Goal: Task Accomplishment & Management: Manage account settings

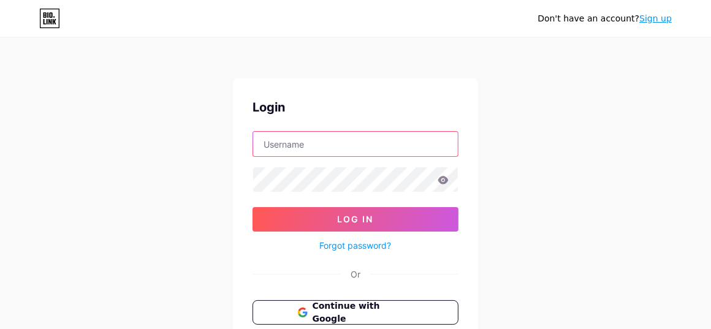
click at [314, 135] on input "text" at bounding box center [355, 144] width 205 height 25
click at [298, 148] on input "text" at bounding box center [355, 144] width 205 height 25
paste input "[EMAIL_ADDRESS][DOMAIN_NAME]"
type input "[EMAIL_ADDRESS][DOMAIN_NAME]"
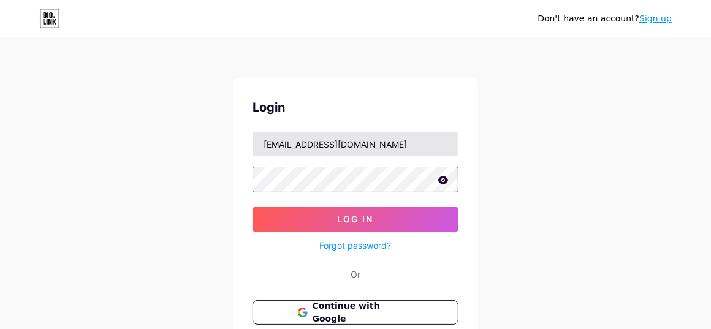
click at [252, 207] on button "Log In" at bounding box center [355, 219] width 206 height 25
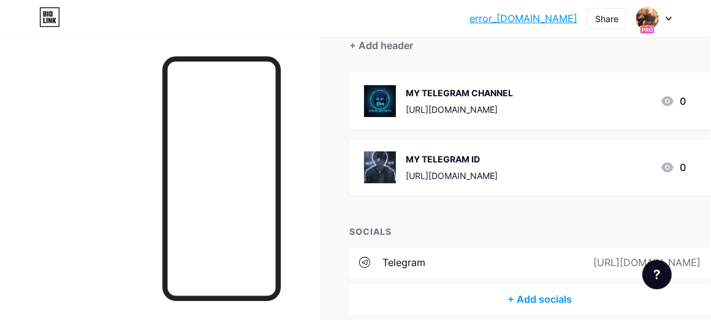
scroll to position [123, 0]
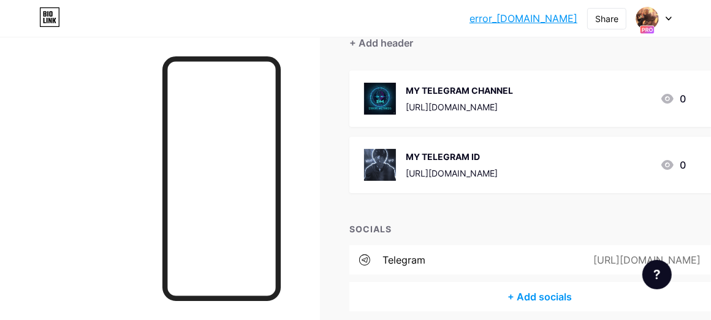
click at [418, 112] on div "[URL][DOMAIN_NAME]" at bounding box center [459, 106] width 107 height 13
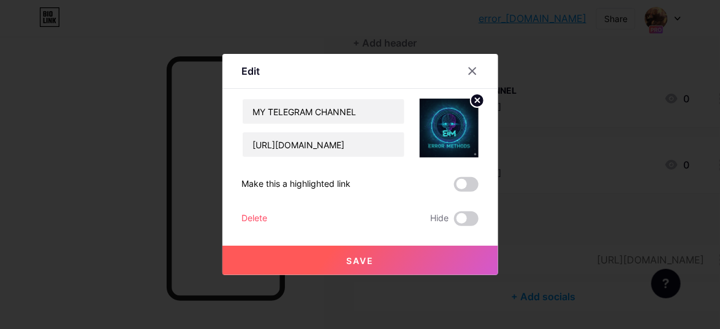
click at [469, 176] on div "MY TELEGRAM CHANNEL [URL][DOMAIN_NAME] Make this a highlighted link Delete Hide…" at bounding box center [360, 162] width 236 height 127
click at [462, 180] on span at bounding box center [466, 184] width 25 height 15
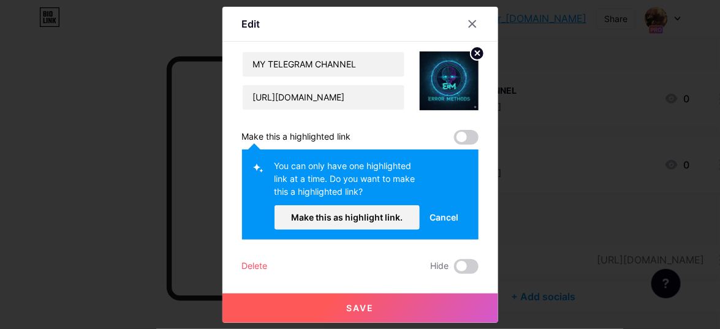
click at [461, 139] on span at bounding box center [466, 137] width 25 height 15
click at [462, 137] on span at bounding box center [466, 137] width 25 height 15
click at [371, 213] on span "Make this as highlight link." at bounding box center [346, 217] width 111 height 10
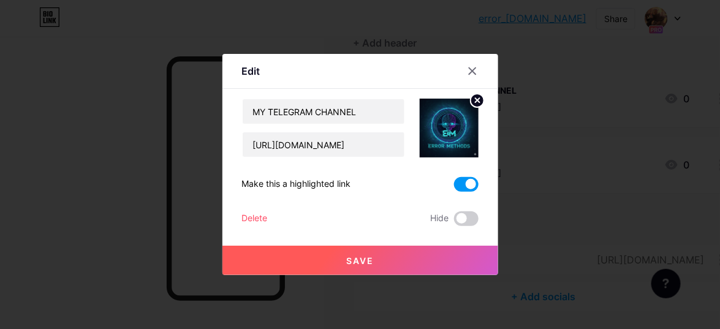
click at [404, 255] on button "Save" at bounding box center [360, 260] width 276 height 29
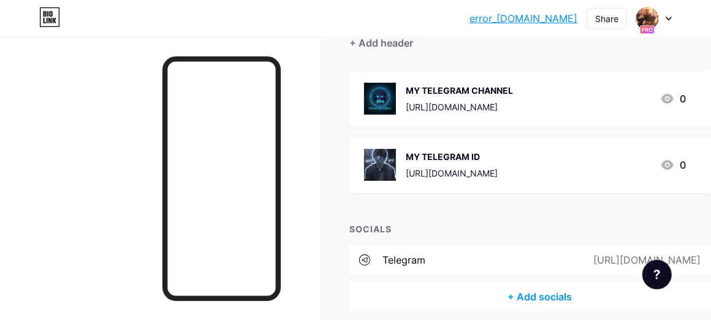
click at [497, 175] on div "[URL][DOMAIN_NAME]" at bounding box center [452, 173] width 92 height 13
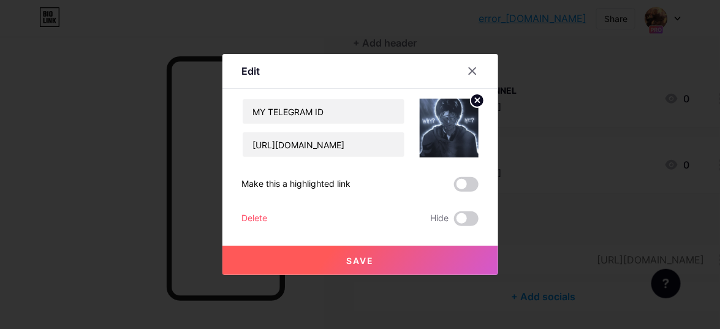
click at [472, 181] on span at bounding box center [466, 184] width 25 height 15
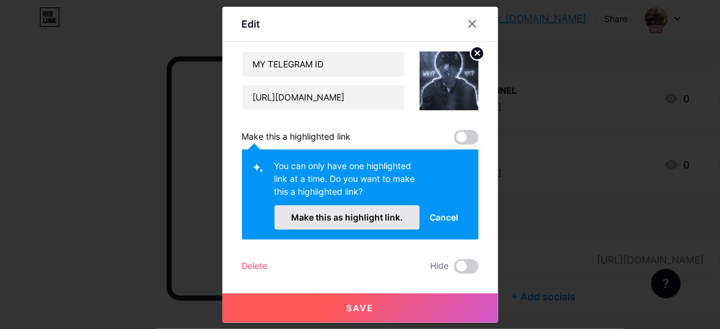
click at [340, 213] on span "Make this as highlight link." at bounding box center [346, 217] width 111 height 10
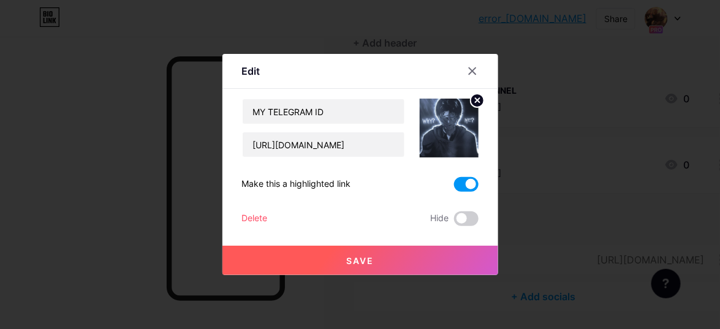
click at [428, 261] on button "Save" at bounding box center [360, 260] width 276 height 29
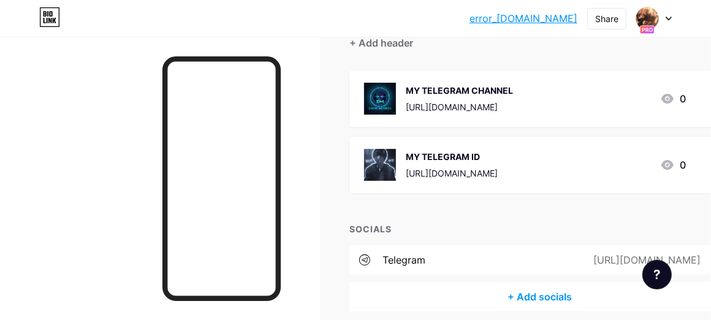
click at [545, 154] on div "MY TELEGRAM ID [URL][DOMAIN_NAME] 0" at bounding box center [525, 165] width 322 height 32
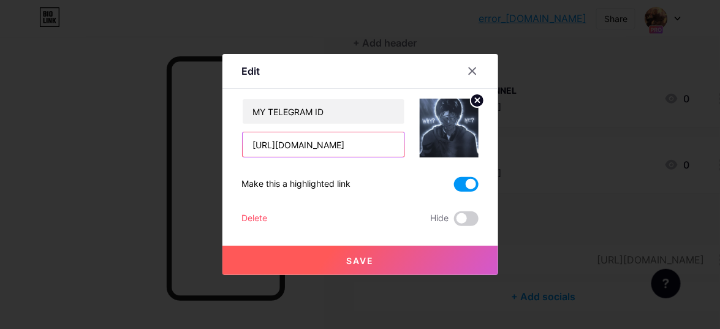
drag, startPoint x: 390, startPoint y: 146, endPoint x: 217, endPoint y: 182, distance: 176.5
click at [217, 182] on div "Edit Content YouTube Play YouTube video without leaving your page. ADD Vimeo Pl…" at bounding box center [360, 164] width 720 height 329
paste input "[DOMAIN_NAME][URL]"
type input "[DOMAIN_NAME][URL]"
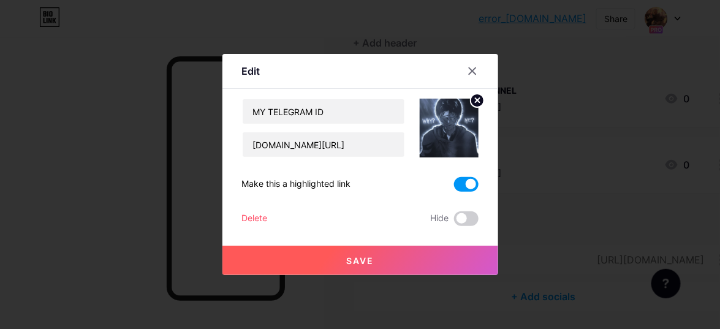
click at [455, 251] on button "Save" at bounding box center [360, 260] width 276 height 29
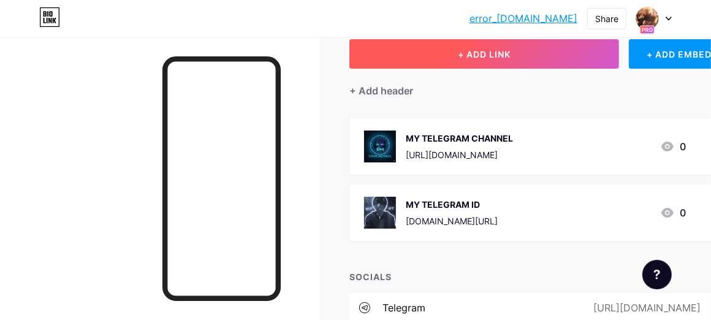
scroll to position [0, 0]
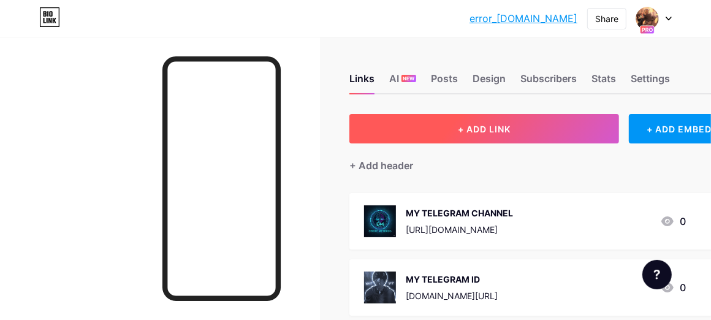
click at [492, 137] on button "+ ADD LINK" at bounding box center [484, 128] width 270 height 29
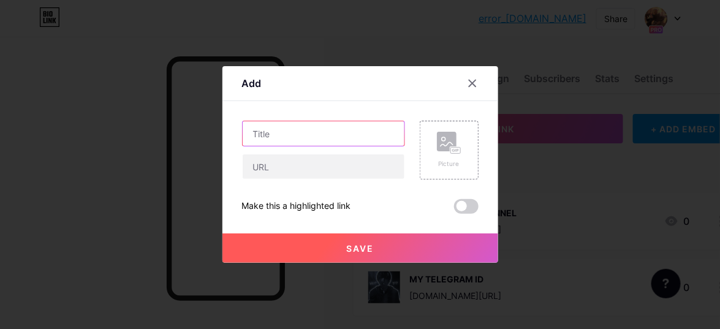
click at [304, 134] on input "text" at bounding box center [324, 133] width 162 height 25
click at [198, 145] on div at bounding box center [360, 164] width 720 height 329
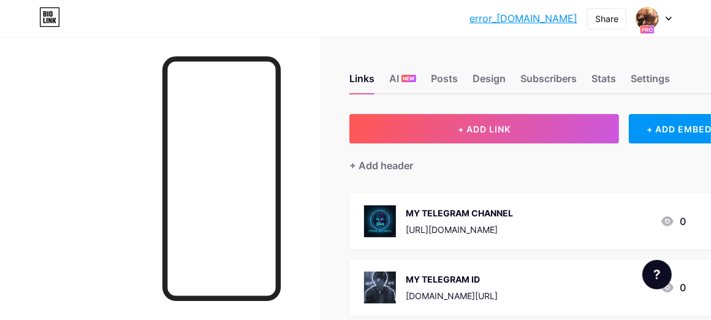
click at [494, 245] on div "MY TELEGRAM CHANNEL [URL][DOMAIN_NAME] 0" at bounding box center [539, 221] width 380 height 56
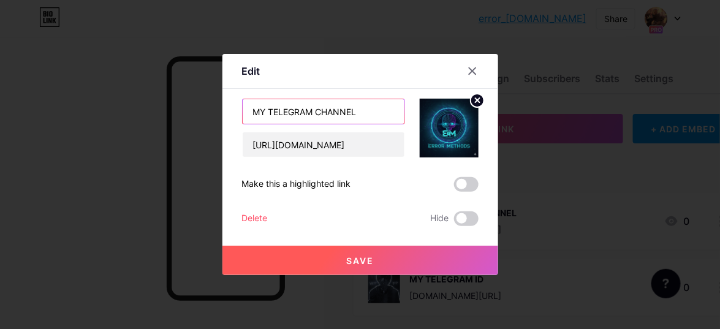
drag, startPoint x: 374, startPoint y: 105, endPoint x: 239, endPoint y: 124, distance: 136.0
click at [239, 124] on div "Edit Content YouTube Play YouTube video without leaving your page. ADD Vimeo Pl…" at bounding box center [360, 164] width 276 height 221
click at [472, 74] on icon at bounding box center [472, 71] width 10 height 10
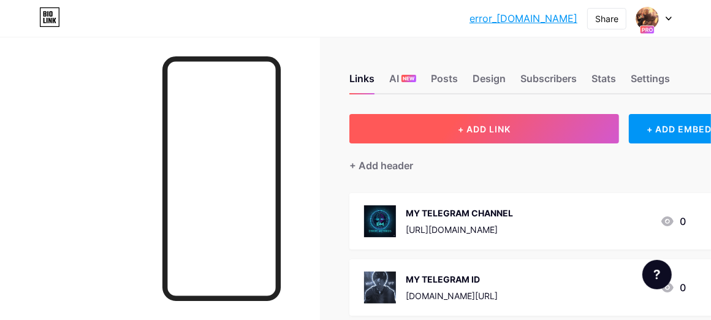
click at [480, 132] on span "+ ADD LINK" at bounding box center [484, 129] width 53 height 10
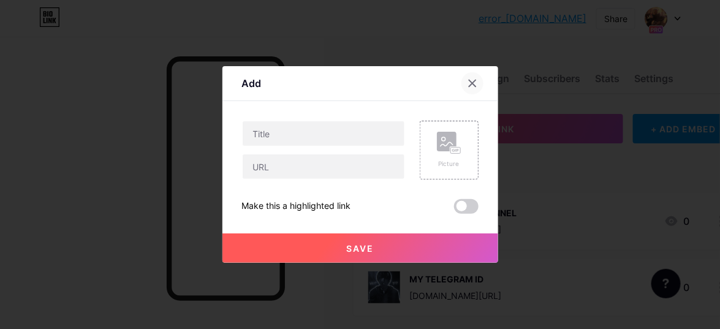
click at [472, 87] on icon at bounding box center [472, 83] width 10 height 10
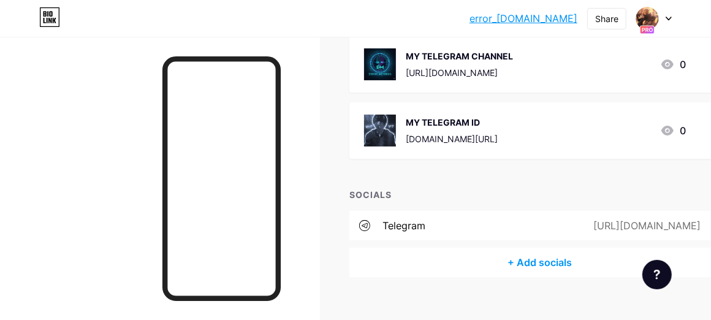
scroll to position [175, 0]
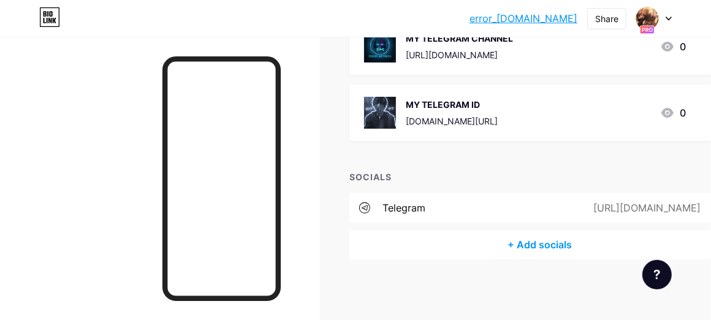
drag, startPoint x: 614, startPoint y: 209, endPoint x: 674, endPoint y: 219, distance: 60.8
click at [674, 219] on div "telegram [URL][DOMAIN_NAME]" at bounding box center [539, 207] width 380 height 29
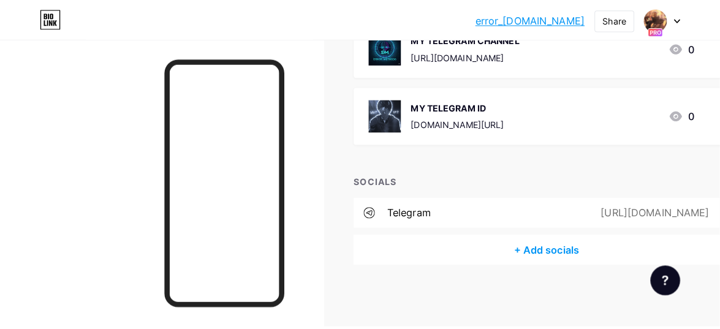
scroll to position [165, 0]
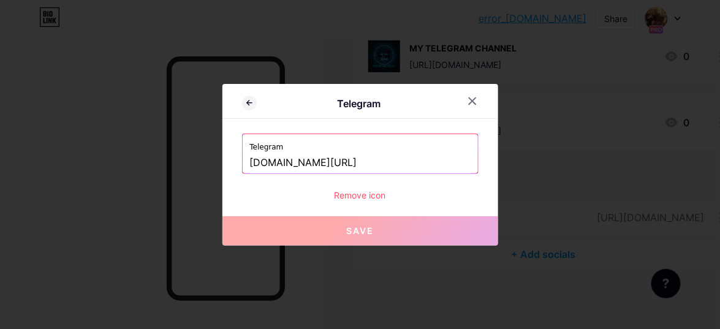
click at [371, 194] on div "Remove icon" at bounding box center [360, 195] width 236 height 13
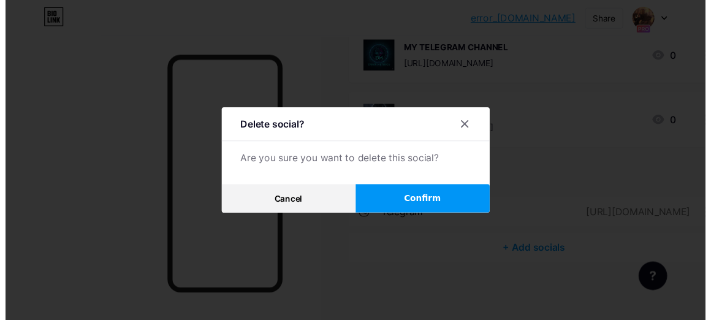
scroll to position [175, 0]
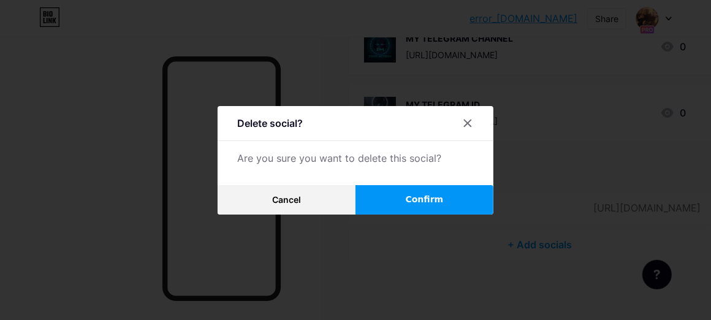
click at [399, 200] on button "Confirm" at bounding box center [424, 199] width 138 height 29
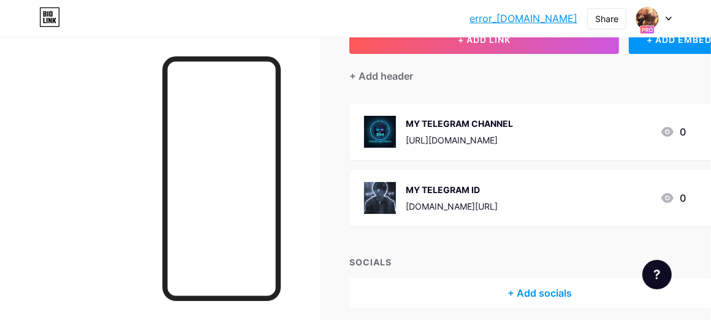
scroll to position [77, 0]
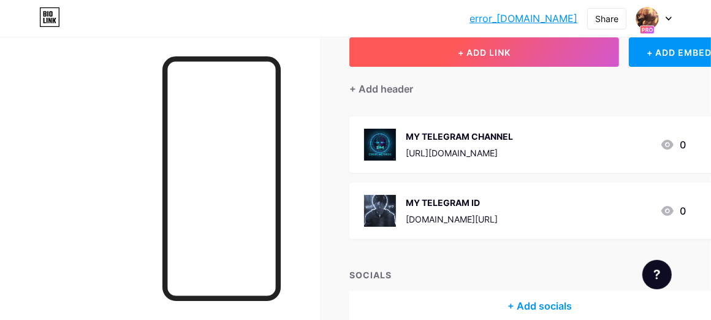
click at [510, 59] on button "+ ADD LINK" at bounding box center [484, 51] width 270 height 29
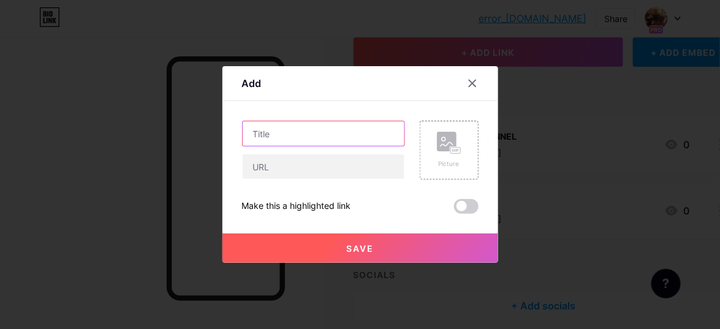
click at [365, 134] on input "text" at bounding box center [324, 133] width 162 height 25
click at [461, 79] on div at bounding box center [479, 83] width 37 height 22
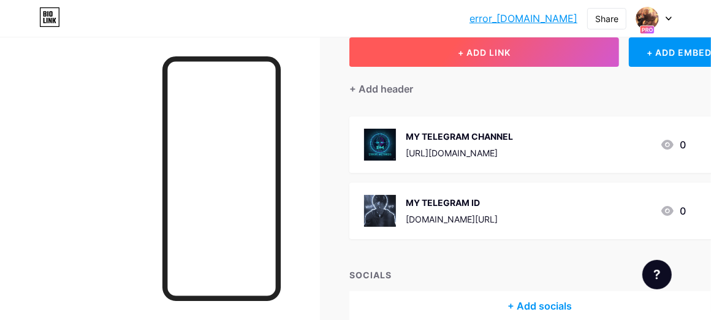
click at [474, 56] on span "+ ADD LINK" at bounding box center [484, 52] width 53 height 10
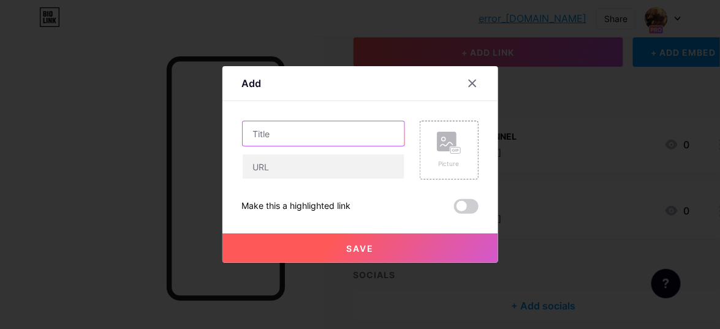
click at [337, 126] on input "text" at bounding box center [324, 133] width 162 height 25
click at [469, 80] on icon at bounding box center [472, 83] width 7 height 7
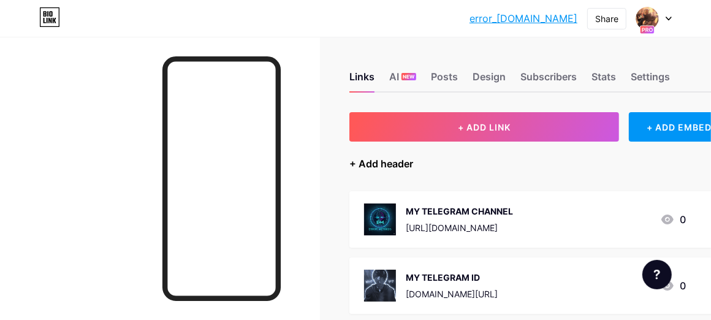
scroll to position [0, 0]
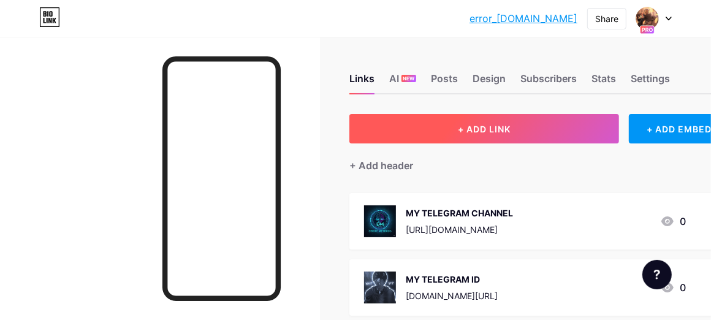
click at [450, 135] on button "+ ADD LINK" at bounding box center [484, 128] width 270 height 29
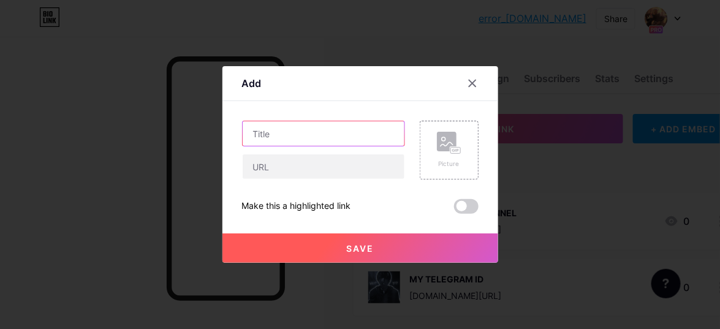
click at [341, 129] on input "text" at bounding box center [324, 133] width 162 height 25
click at [474, 85] on icon at bounding box center [472, 83] width 7 height 7
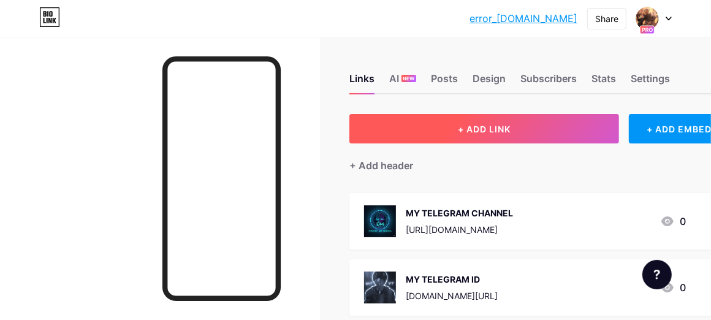
click at [450, 139] on button "+ ADD LINK" at bounding box center [484, 128] width 270 height 29
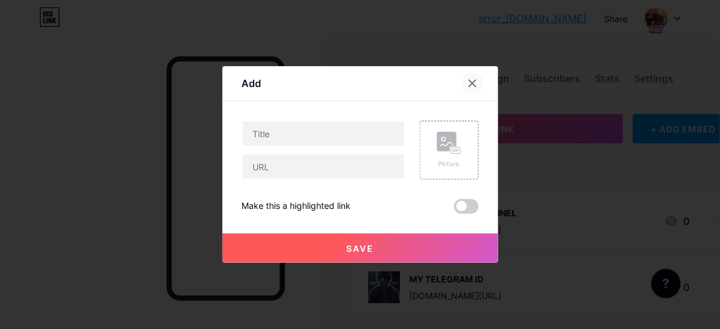
click at [470, 89] on div at bounding box center [472, 83] width 22 height 22
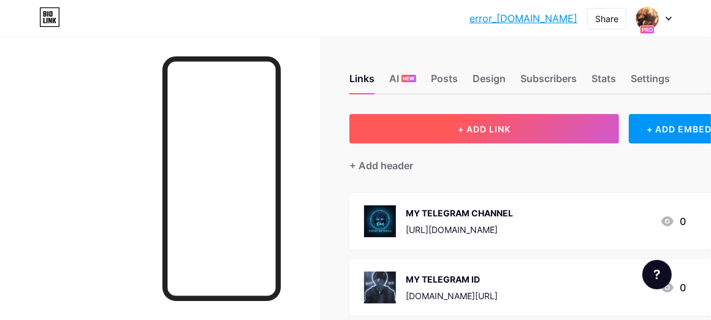
click at [482, 132] on span "+ ADD LINK" at bounding box center [484, 129] width 53 height 10
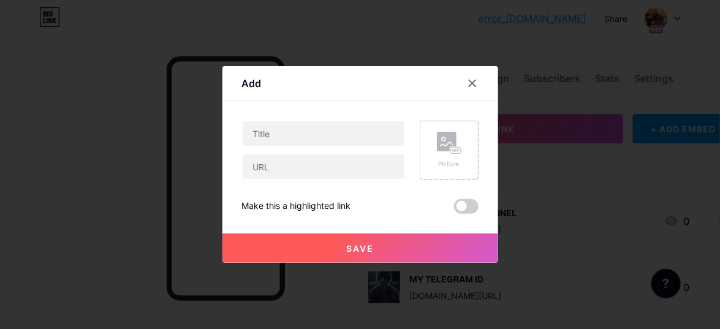
click at [436, 145] on div "Picture" at bounding box center [449, 150] width 59 height 59
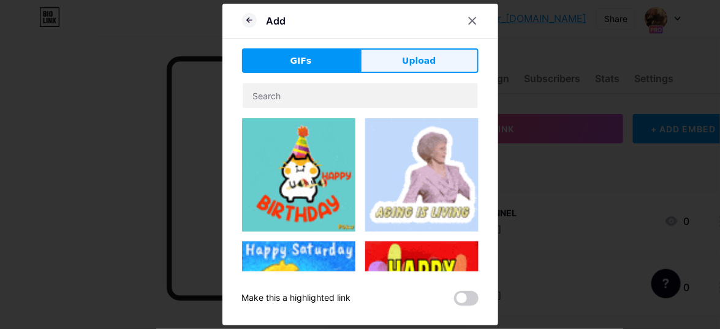
click at [419, 68] on button "Upload" at bounding box center [419, 60] width 118 height 25
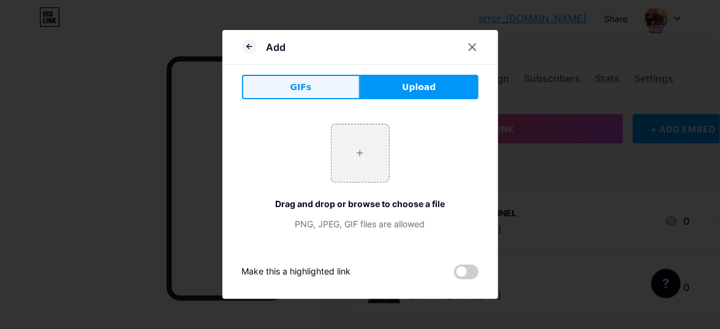
click at [301, 82] on span "GIFs" at bounding box center [300, 87] width 21 height 13
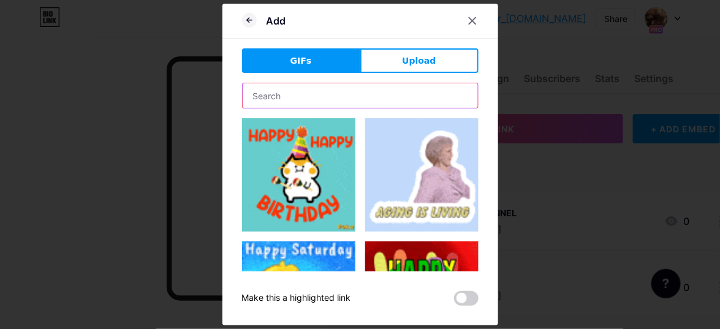
click at [312, 90] on input "text" at bounding box center [360, 95] width 235 height 25
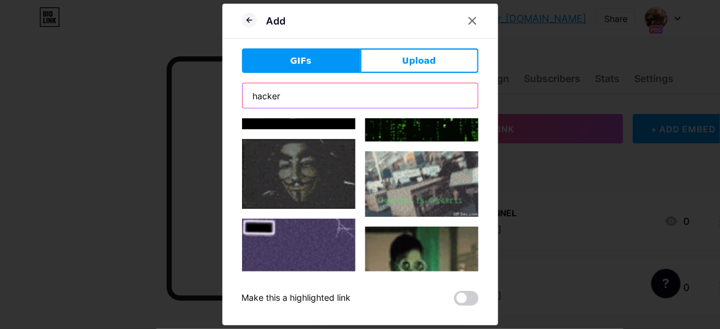
scroll to position [184, 0]
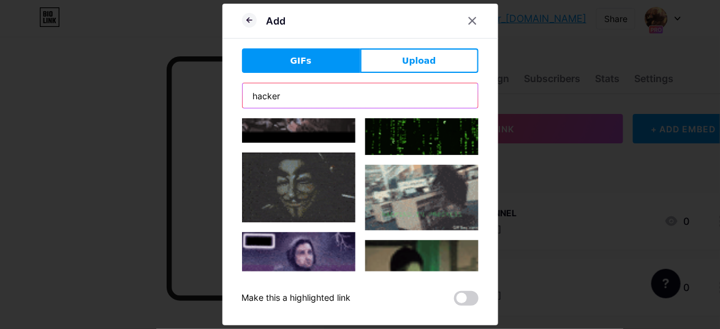
type input "hacker"
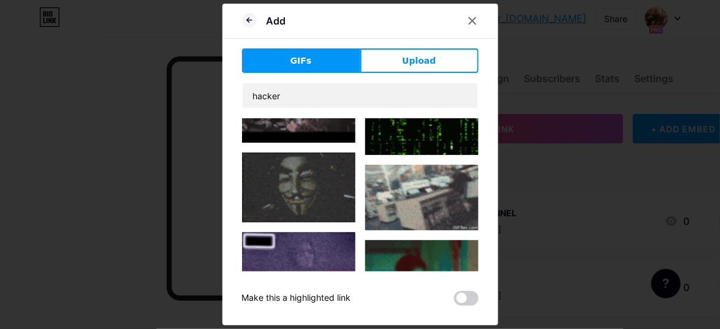
click at [316, 180] on img at bounding box center [298, 188] width 113 height 70
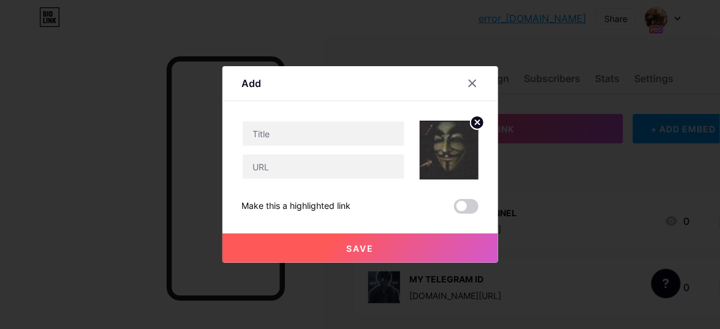
click at [472, 124] on circle at bounding box center [476, 122] width 13 height 13
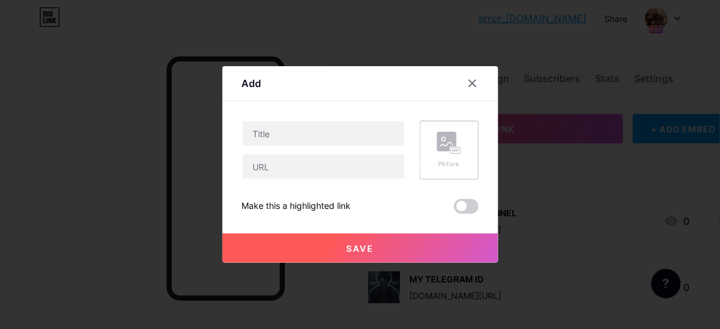
click at [442, 153] on icon at bounding box center [449, 143] width 25 height 23
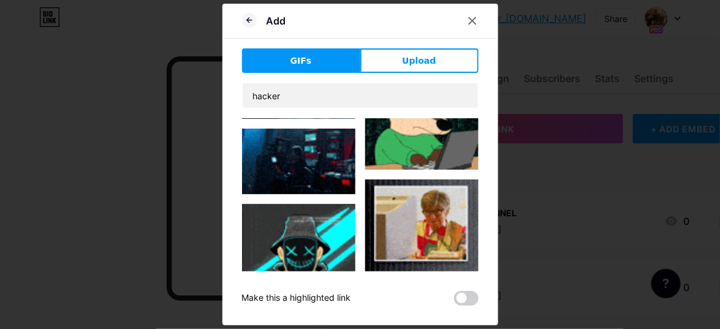
scroll to position [663, 0]
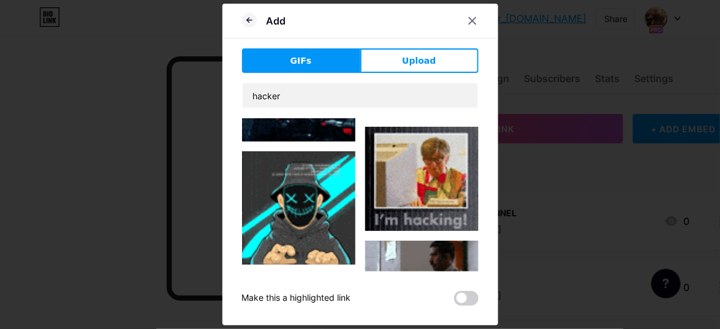
click at [319, 203] on img at bounding box center [298, 207] width 113 height 113
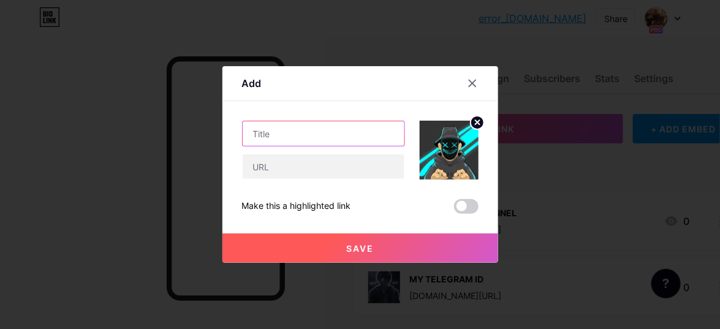
click at [277, 130] on input "text" at bounding box center [324, 133] width 162 height 25
drag, startPoint x: 275, startPoint y: 132, endPoint x: 261, endPoint y: 135, distance: 14.3
click at [261, 135] on input "text" at bounding box center [324, 133] width 162 height 25
paste input "╰‿╯ＥＲＲＯＲ シ HᎪᏟᏦᎬᏒ CHAT GROUP⚔☠"
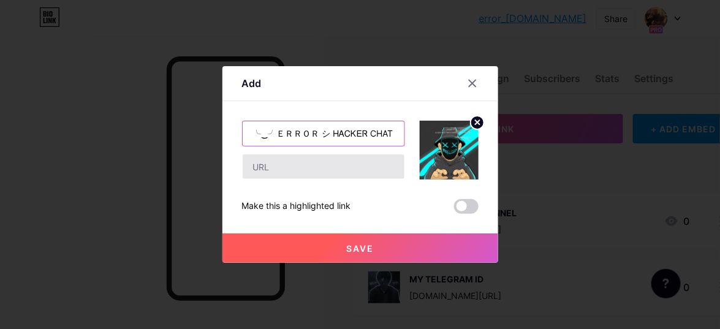
scroll to position [0, 36]
type input "╰‿╯ＥＲＲＯＲ シ HᎪᏟᏦᎬᏒ CHAT GROUP⚔☠"
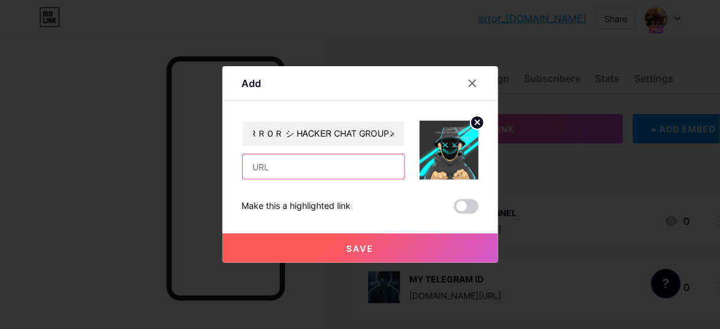
click at [309, 165] on input "text" at bounding box center [324, 166] width 162 height 25
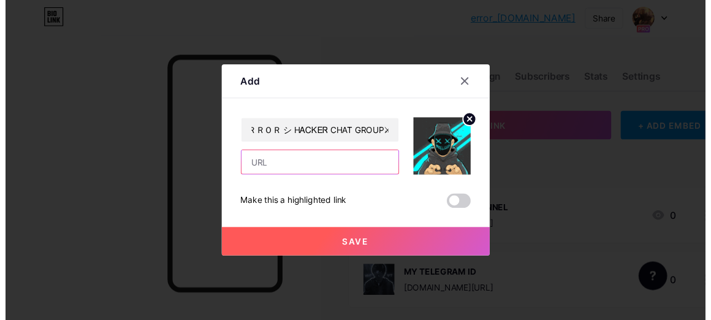
scroll to position [0, 0]
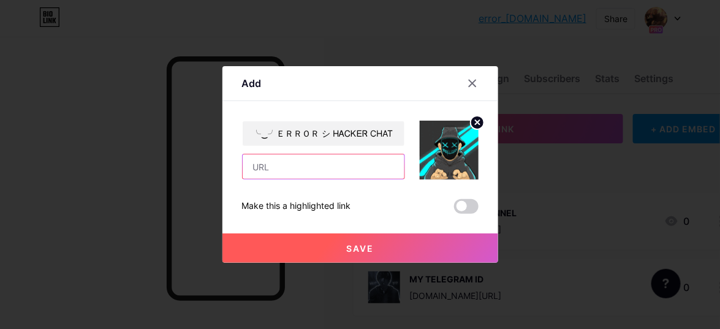
paste input "[URL][DOMAIN_NAME]"
type input "[URL][DOMAIN_NAME]"
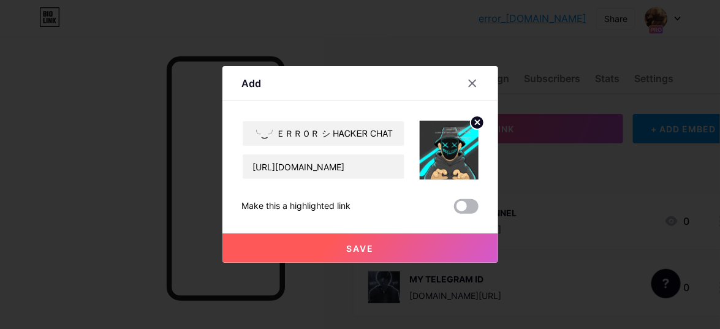
drag, startPoint x: 474, startPoint y: 203, endPoint x: 467, endPoint y: 210, distance: 9.6
click at [474, 204] on span at bounding box center [466, 206] width 25 height 15
click at [454, 210] on input "checkbox" at bounding box center [454, 210] width 0 height 0
click at [453, 244] on button "Save" at bounding box center [360, 247] width 276 height 29
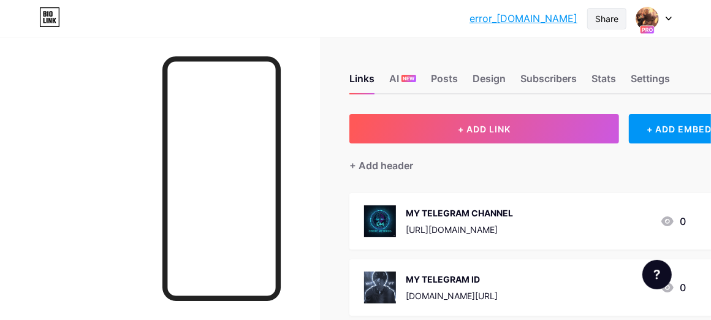
click at [610, 17] on div "Share" at bounding box center [606, 18] width 23 height 13
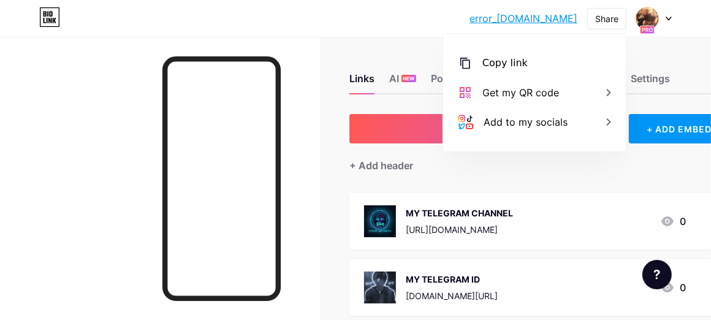
click at [532, 11] on link "error_[DOMAIN_NAME]" at bounding box center [523, 18] width 108 height 15
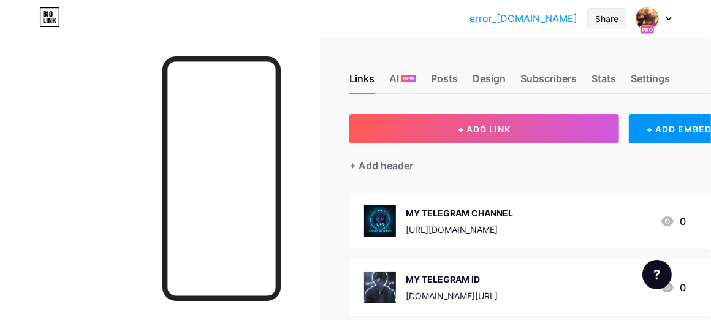
drag, startPoint x: 535, startPoint y: 17, endPoint x: 605, endPoint y: 13, distance: 70.0
click at [605, 14] on div "Share" at bounding box center [606, 18] width 23 height 13
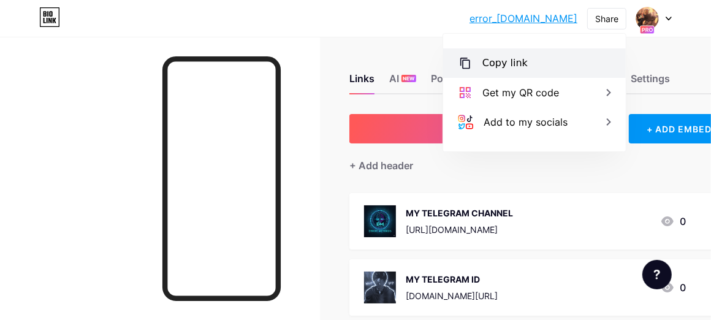
click at [477, 64] on div "Copy link" at bounding box center [534, 62] width 183 height 29
